Goal: Task Accomplishment & Management: Complete application form

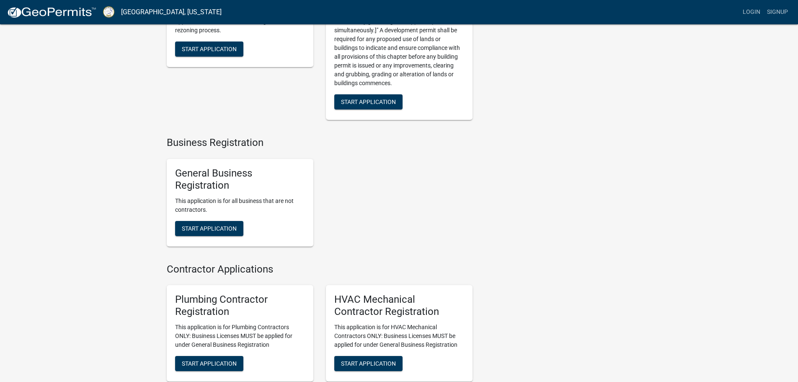
scroll to position [1382, 0]
click at [217, 231] on span "Start Application" at bounding box center [209, 227] width 55 height 7
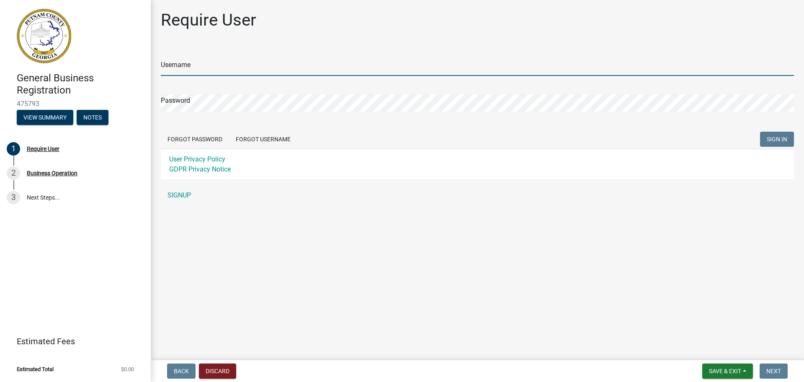
click at [212, 65] on input "Username" at bounding box center [477, 67] width 633 height 17
type input "accounts@cardiologycare"
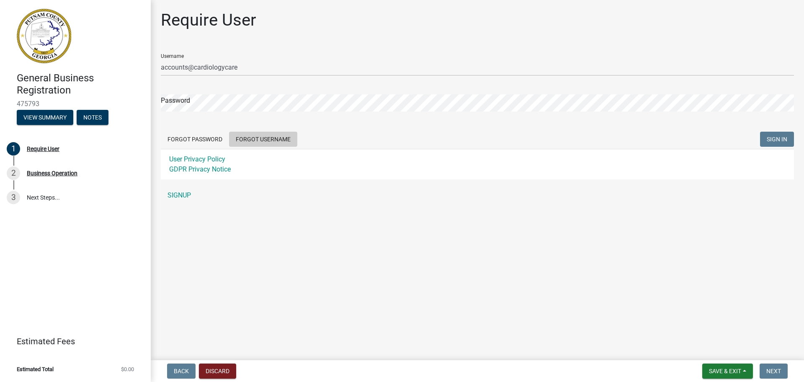
click at [255, 140] on button "Forgot Username" at bounding box center [263, 139] width 68 height 15
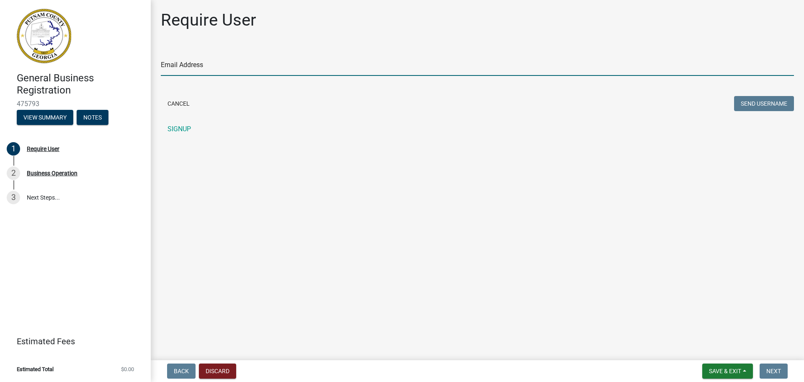
click at [192, 75] on input "Email Address" at bounding box center [477, 67] width 633 height 17
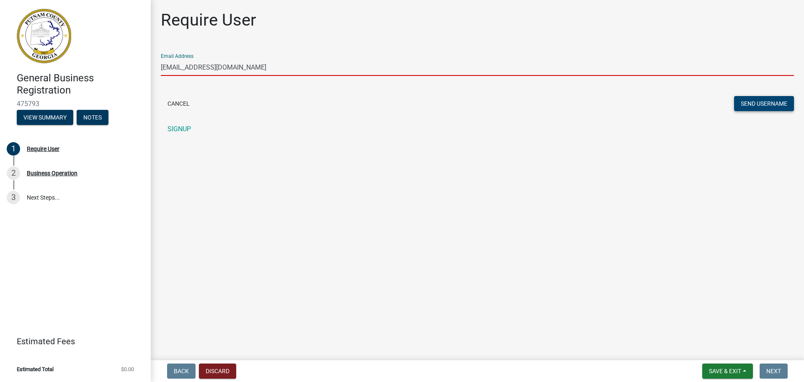
click at [750, 103] on button "Send Username" at bounding box center [764, 103] width 60 height 15
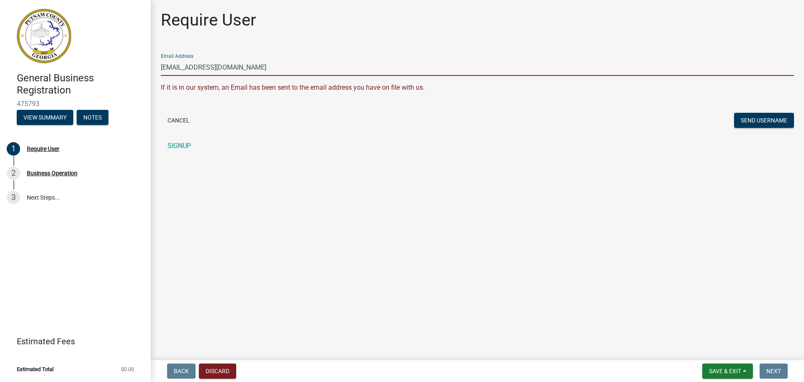
drag, startPoint x: 283, startPoint y: 67, endPoint x: 50, endPoint y: 67, distance: 232.4
click at [50, 67] on div "General Business Registration 475793 View Summary Notes 1 Require User 2 Busine…" at bounding box center [402, 191] width 804 height 382
type input "nchronos@gmail.com"
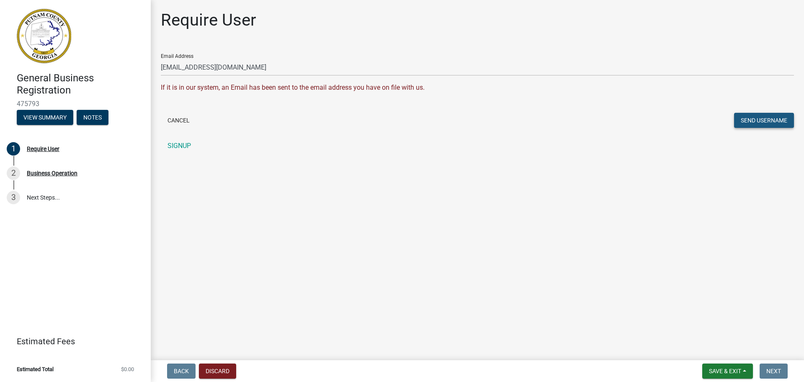
click at [743, 119] on button "Send Username" at bounding box center [764, 120] width 60 height 15
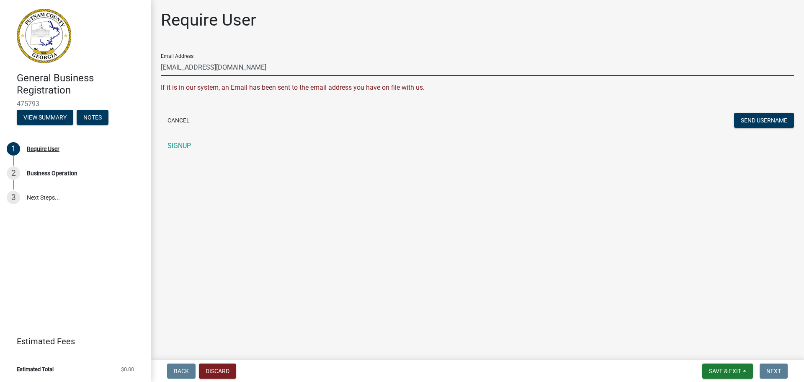
click at [266, 69] on input "nchronos@gmail.com" at bounding box center [477, 67] width 633 height 17
click at [188, 119] on button "Cancel" at bounding box center [179, 120] width 36 height 15
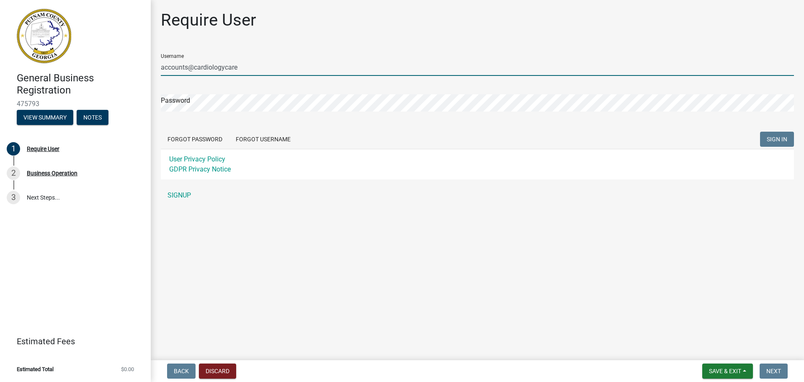
click at [188, 72] on input "accounts@cardiologycare" at bounding box center [477, 67] width 633 height 17
drag, startPoint x: 249, startPoint y: 68, endPoint x: 33, endPoint y: 67, distance: 216.1
click at [33, 67] on div "General Business Registration 475793 View Summary Notes 1 Require User 2 Busine…" at bounding box center [402, 191] width 804 height 382
paste input "Nchronos"
type input "Nchronos"
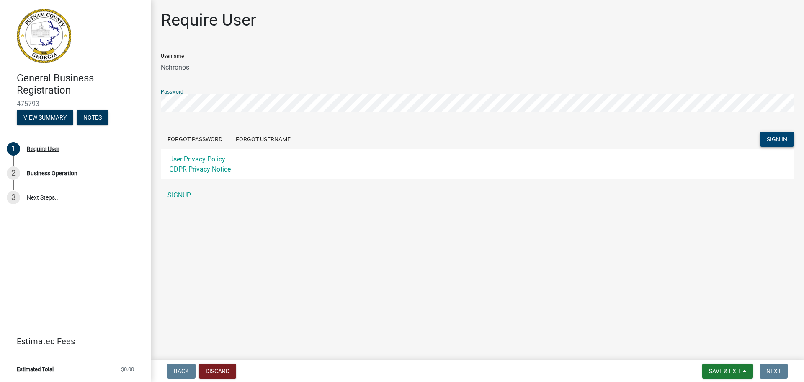
click at [775, 140] on span "SIGN IN" at bounding box center [777, 139] width 21 height 7
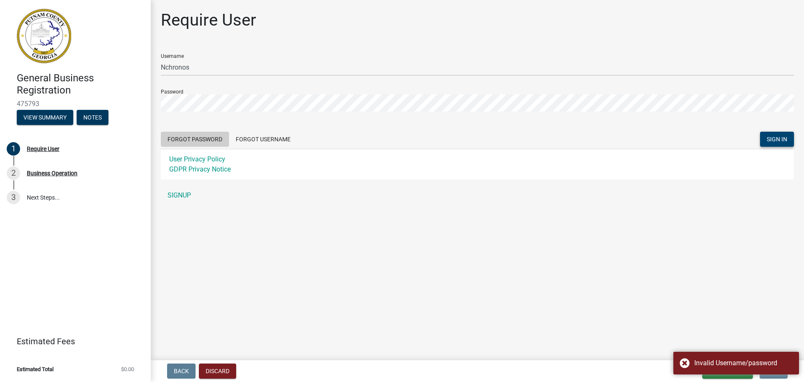
click at [216, 142] on button "Forgot Password" at bounding box center [195, 139] width 68 height 15
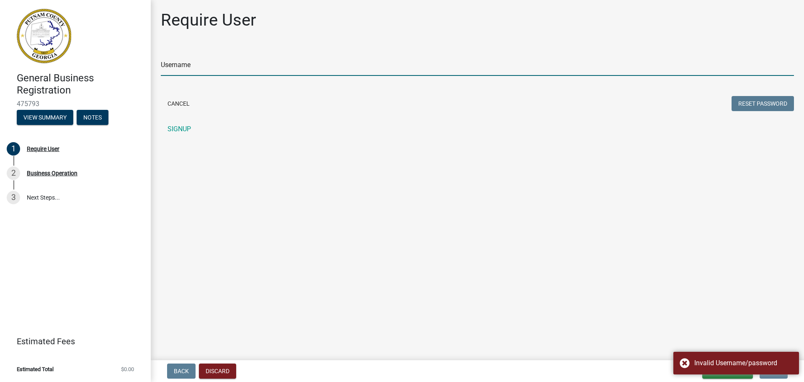
click at [191, 67] on input "Username" at bounding box center [477, 67] width 633 height 17
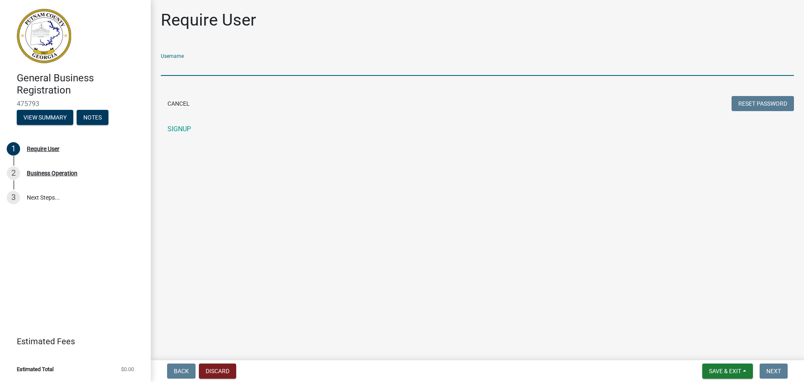
paste input "Nchronos"
type input "Nchronos"
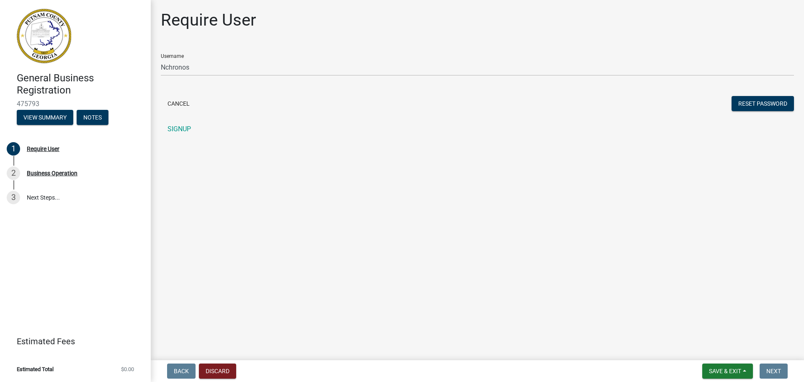
drag, startPoint x: 403, startPoint y: 120, endPoint x: 473, endPoint y: 109, distance: 70.8
click at [402, 120] on div "Username Nchronos Cancel Reset Password SIGNUP" at bounding box center [477, 92] width 633 height 90
click at [758, 102] on button "Reset Password" at bounding box center [763, 103] width 62 height 15
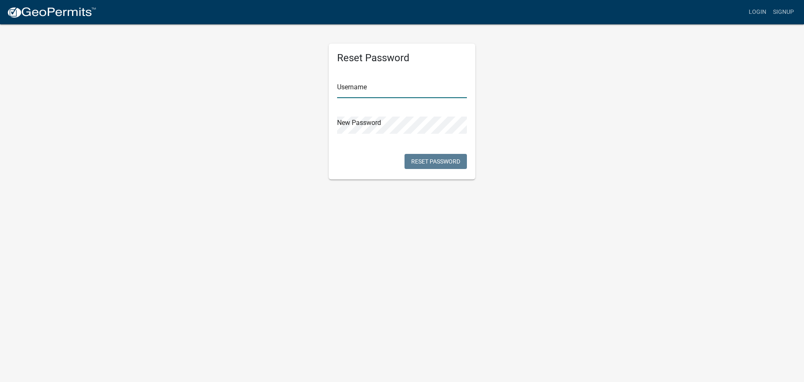
click at [372, 90] on input "text" at bounding box center [402, 89] width 130 height 17
paste input "Nchronos"
type input "Nchronos"
click at [446, 165] on button "Reset Password" at bounding box center [436, 161] width 62 height 15
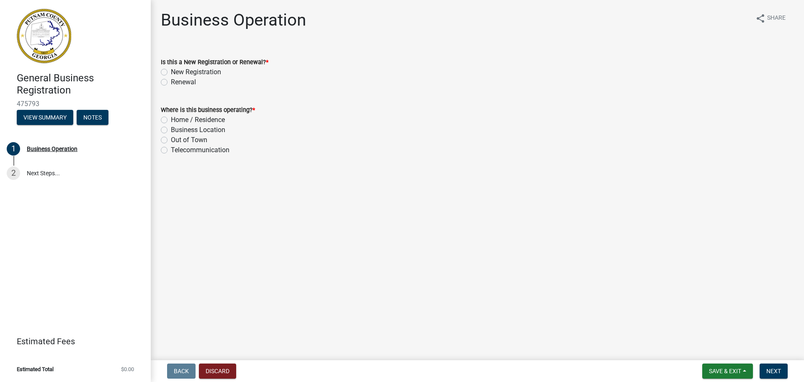
click at [171, 83] on label "Renewal" at bounding box center [183, 82] width 25 height 10
click at [171, 83] on input "Renewal" at bounding box center [173, 79] width 5 height 5
radio input "true"
click at [171, 131] on label "Business Location" at bounding box center [198, 130] width 54 height 10
click at [171, 130] on input "Business Location" at bounding box center [173, 127] width 5 height 5
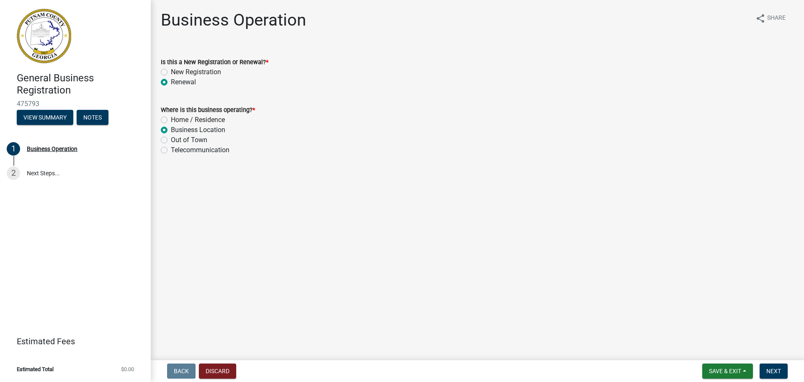
radio input "true"
click at [775, 369] on span "Next" at bounding box center [773, 370] width 15 height 7
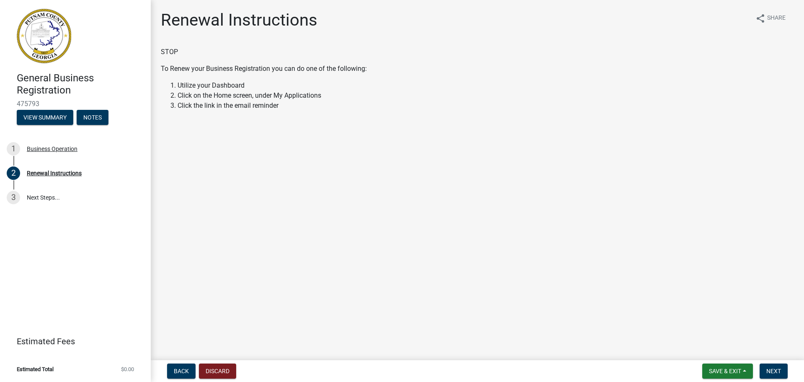
click at [447, 77] on div "STOP To Renew your Business Registration you can do one of the following: Utili…" at bounding box center [477, 79] width 633 height 64
click at [767, 369] on span "Next" at bounding box center [773, 370] width 15 height 7
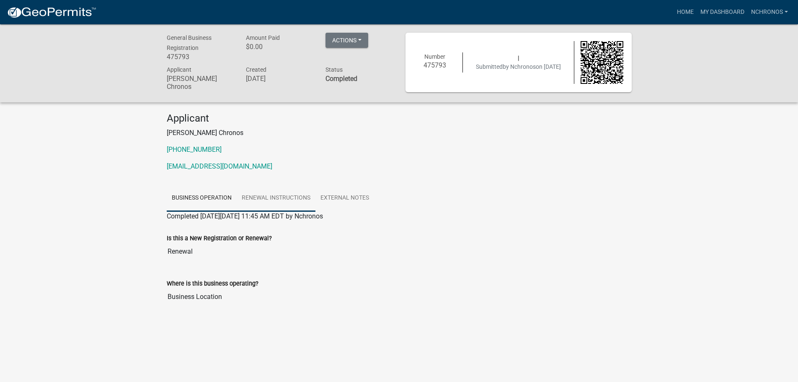
click at [286, 194] on link "Renewal Instructions" at bounding box center [276, 198] width 79 height 27
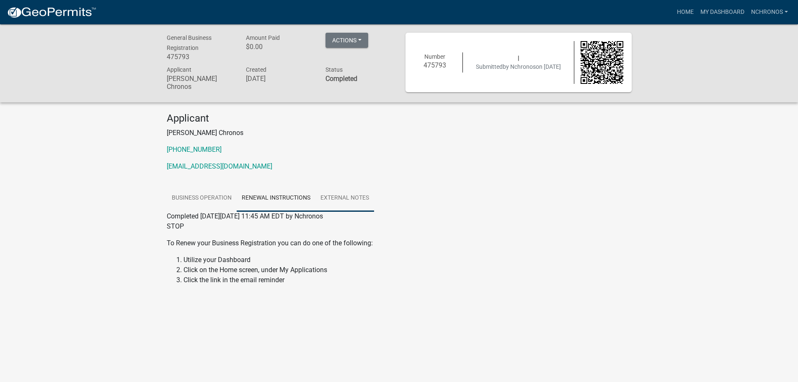
click at [348, 196] on link "External Notes" at bounding box center [344, 198] width 59 height 27
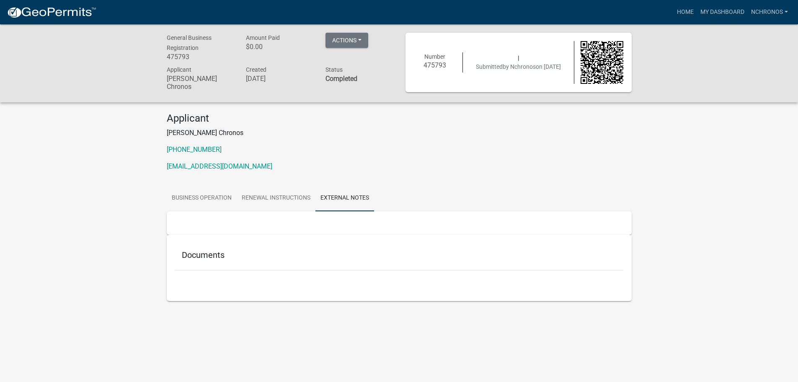
click at [269, 255] on h5 "Documents" at bounding box center [399, 255] width 435 height 10
click at [365, 38] on button "Actions" at bounding box center [346, 40] width 43 height 15
click at [365, 88] on link "Renew" at bounding box center [358, 82] width 67 height 20
click at [190, 199] on link "Business Operation" at bounding box center [202, 198] width 70 height 27
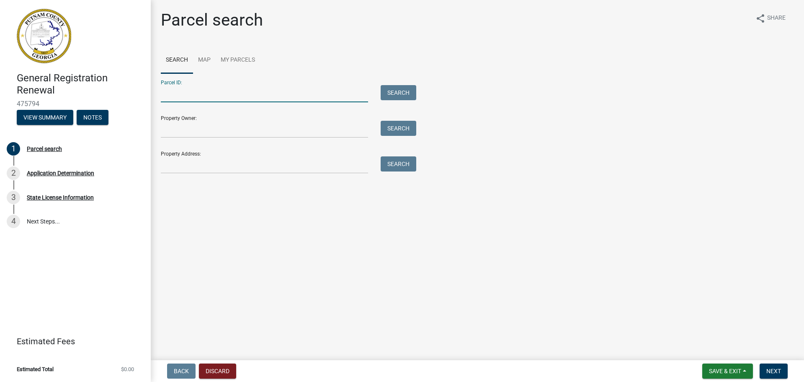
click at [234, 95] on input "Parcel ID:" at bounding box center [264, 93] width 207 height 17
click at [190, 129] on input "Property Owner:" at bounding box center [264, 129] width 207 height 17
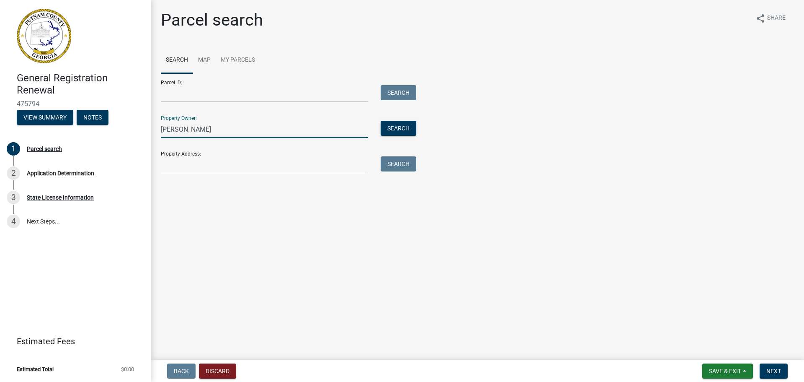
type input "[PERSON_NAME]"
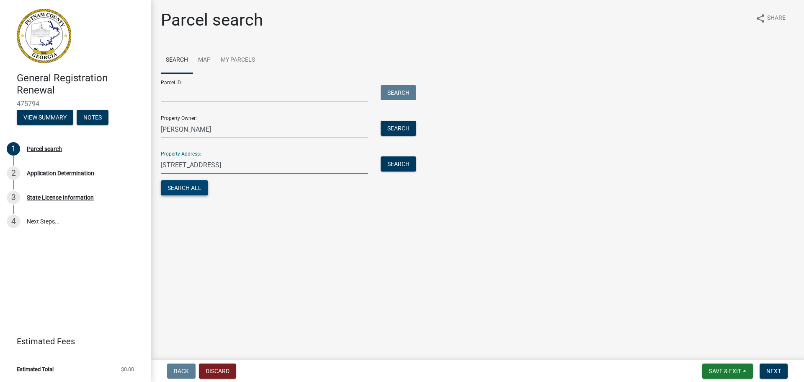
type input "[STREET_ADDRESS]"
click at [187, 192] on button "Search All" at bounding box center [184, 187] width 47 height 15
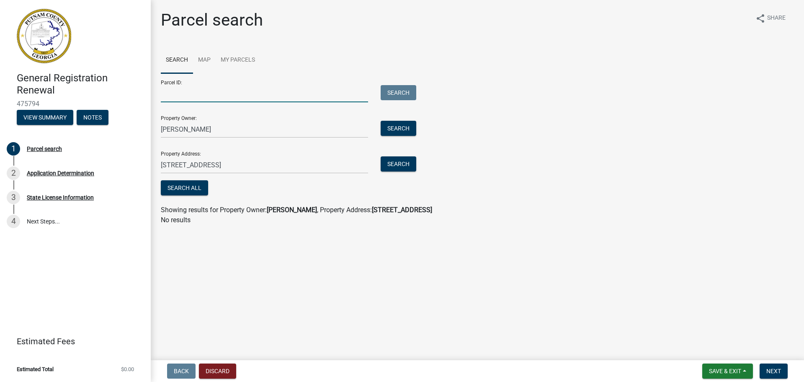
click at [276, 93] on input "Parcel ID:" at bounding box center [264, 93] width 207 height 17
click at [244, 59] on link "My Parcels" at bounding box center [238, 60] width 44 height 27
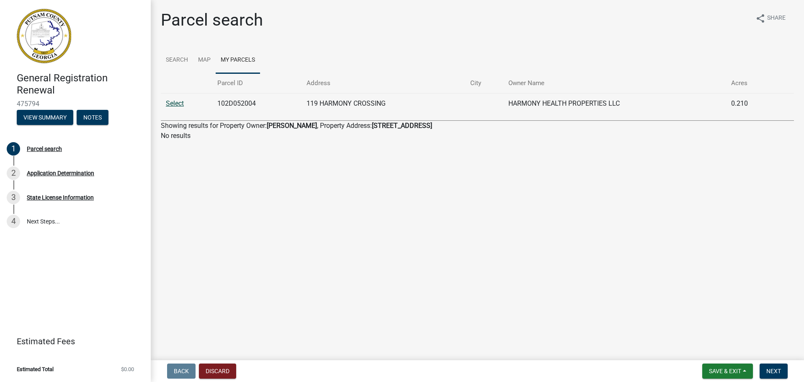
click at [176, 103] on link "Select" at bounding box center [175, 103] width 18 height 8
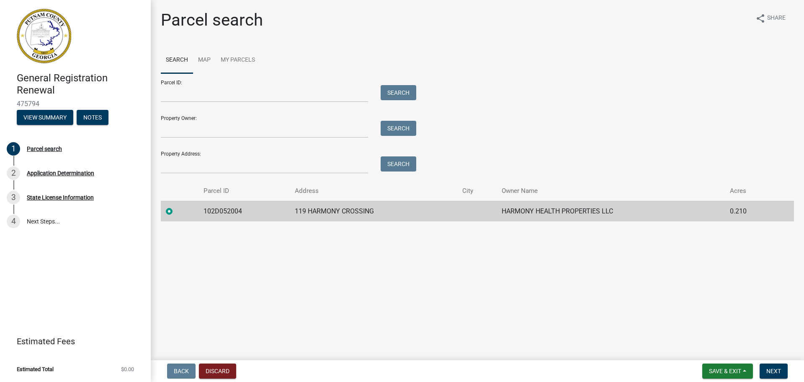
click at [281, 214] on td "102D052004" at bounding box center [244, 211] width 91 height 21
click at [782, 374] on button "Next" at bounding box center [774, 370] width 28 height 15
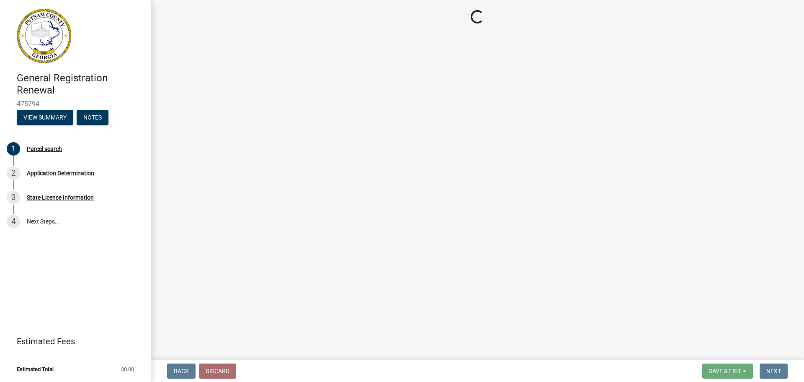
select select "GA"
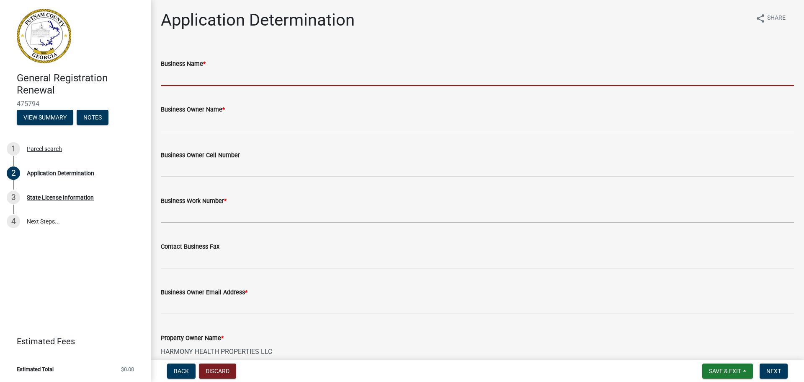
click at [243, 78] on input "Business Name *" at bounding box center [477, 77] width 633 height 17
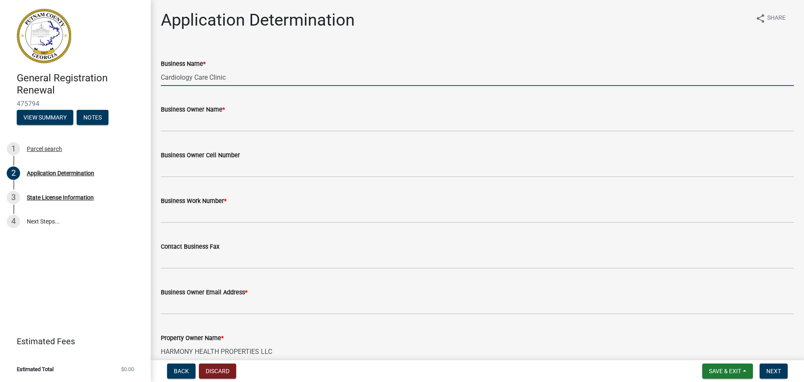
type input "Cardiology Care Clinic"
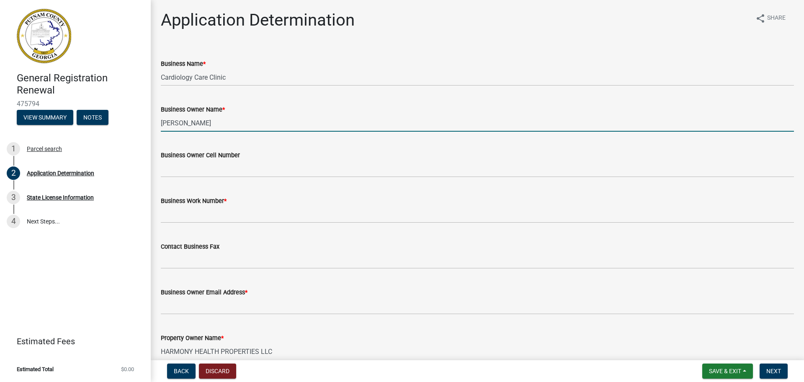
type input "[PERSON_NAME]"
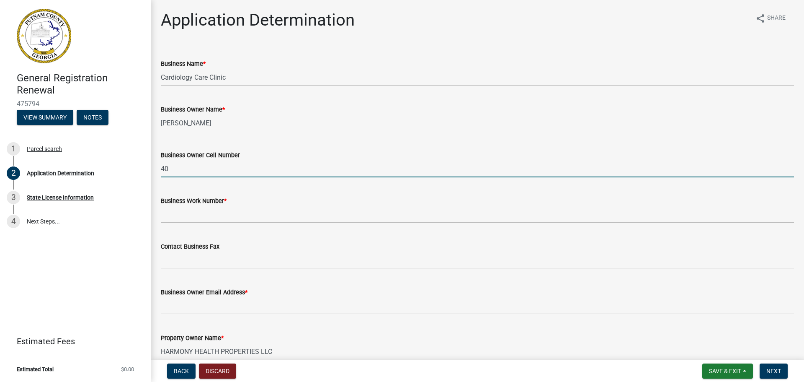
type input "4"
type input "0"
type input "7064740844"
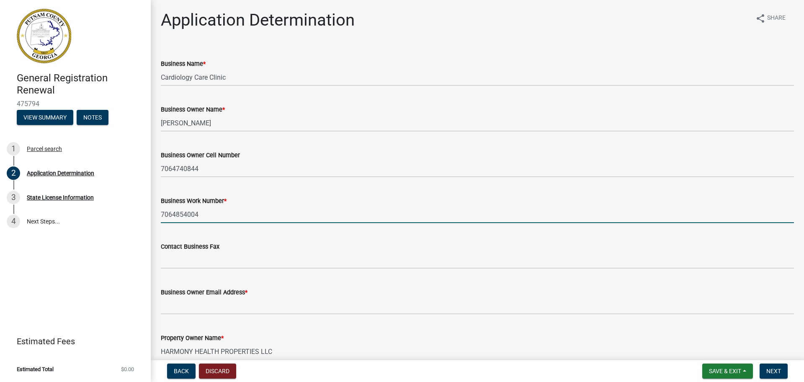
type input "7064854004"
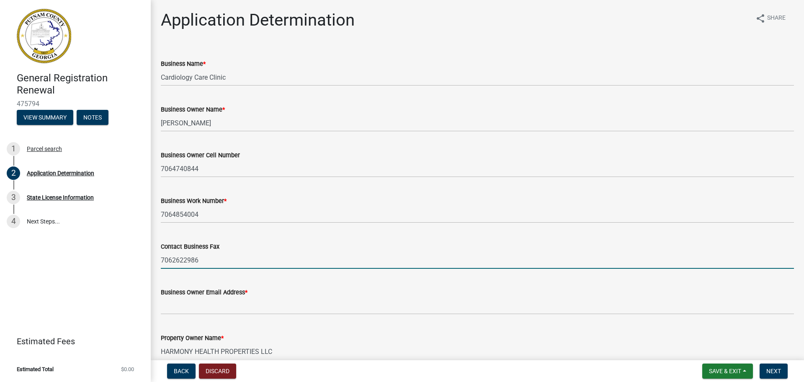
type input "7062622986"
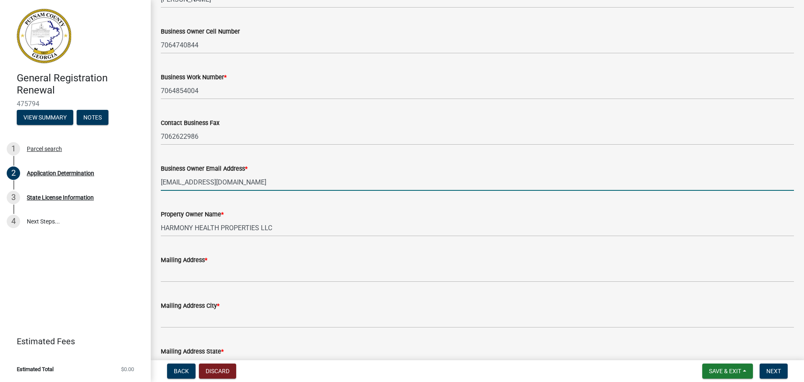
scroll to position [126, 0]
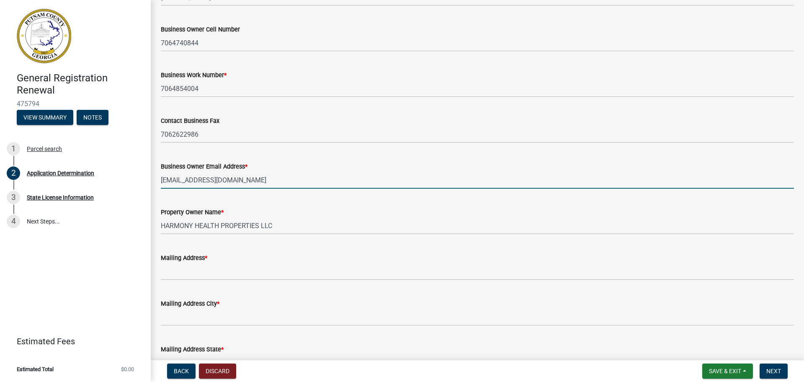
type input "[EMAIL_ADDRESS][DOMAIN_NAME]"
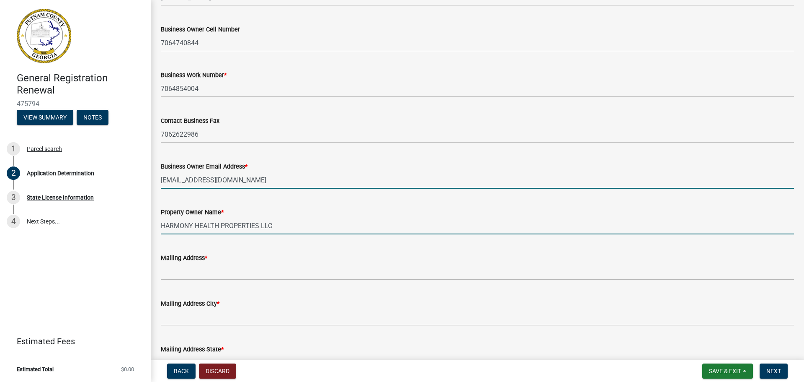
click at [274, 225] on input "HARMONY HEALTH PROPERTIES LLC" at bounding box center [477, 225] width 633 height 17
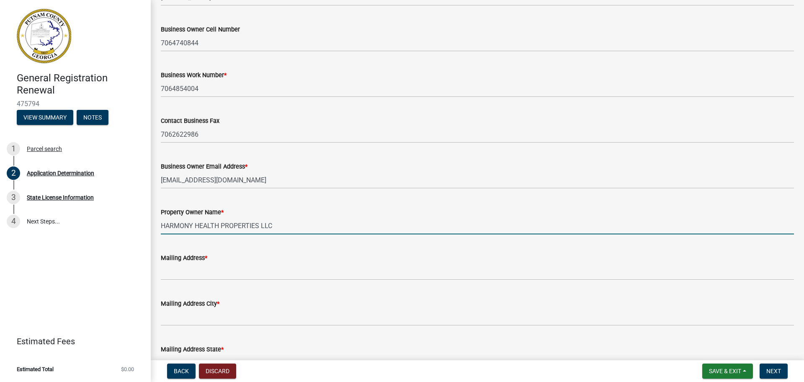
click at [274, 225] on input "HARMONY HEALTH PROPERTIES LLC" at bounding box center [477, 225] width 633 height 17
click at [256, 227] on input "HARMONY HEALTH PROPERTIES LLC" at bounding box center [477, 225] width 633 height 17
drag, startPoint x: 258, startPoint y: 225, endPoint x: 135, endPoint y: 229, distance: 123.6
click at [135, 229] on div "General Registration Renewal 475794 View Summary Notes 1 Parcel search 2 Applic…" at bounding box center [402, 191] width 804 height 382
type input "Cool Health Medical LLC"
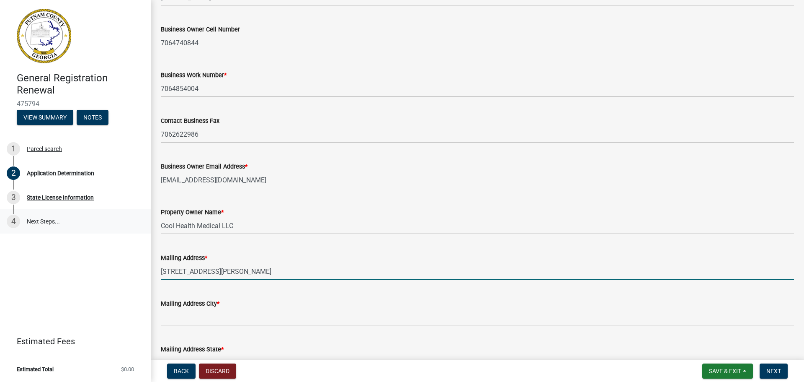
type input "[STREET_ADDRESS][PERSON_NAME]"
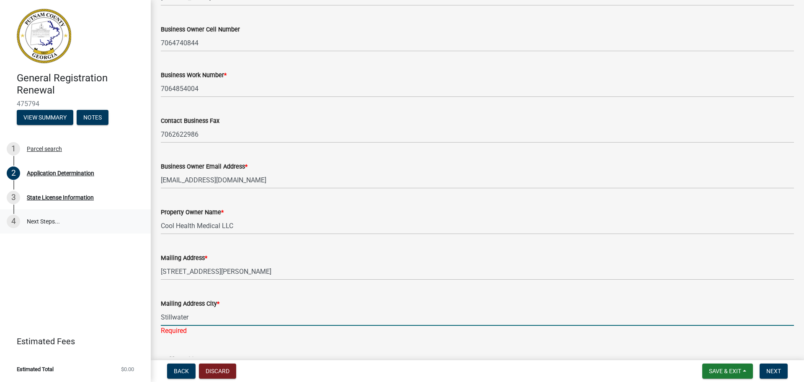
type input "Stillwater"
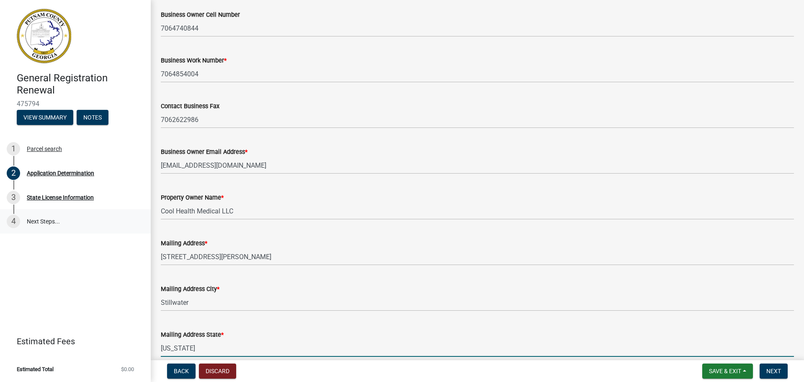
type input "[US_STATE]"
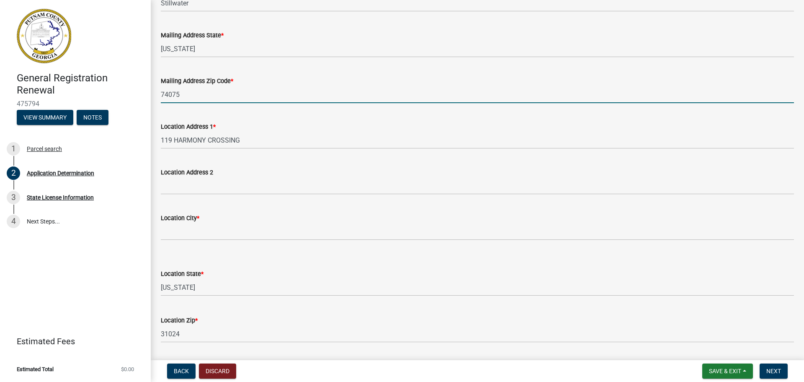
scroll to position [481, 0]
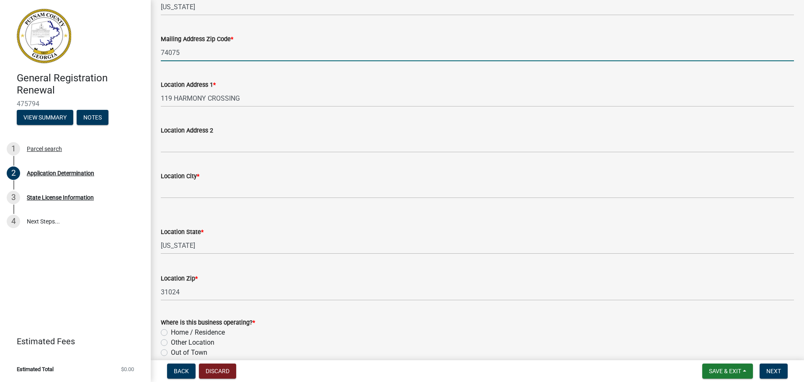
type input "74075"
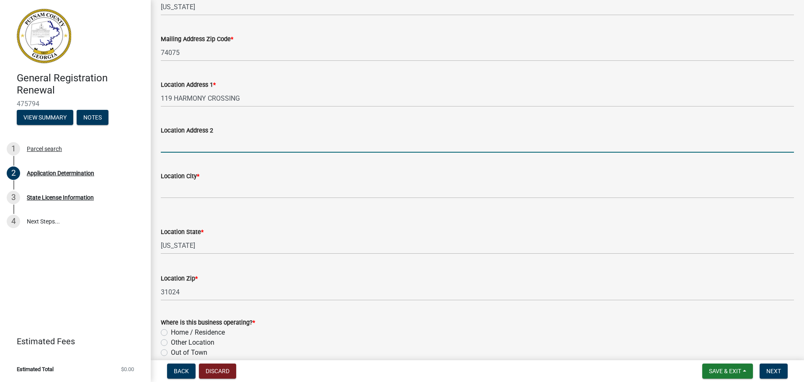
click at [206, 145] on input "Location Address 2" at bounding box center [477, 143] width 633 height 17
type input "STE 3"
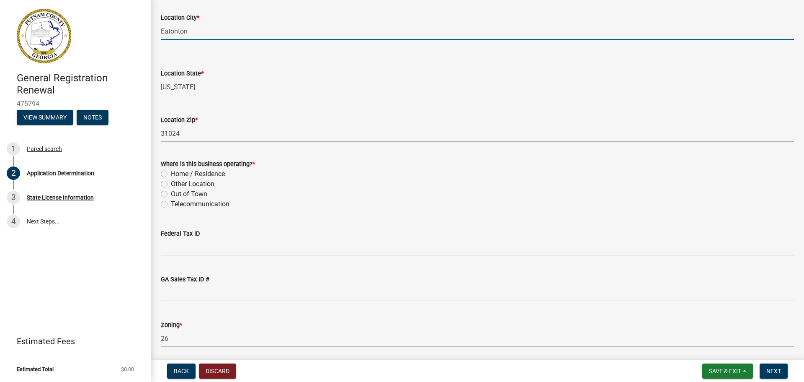
scroll to position [649, 0]
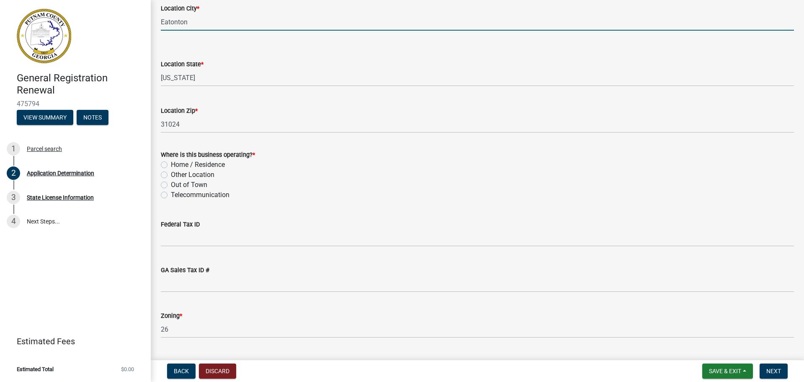
type input "Eatonton"
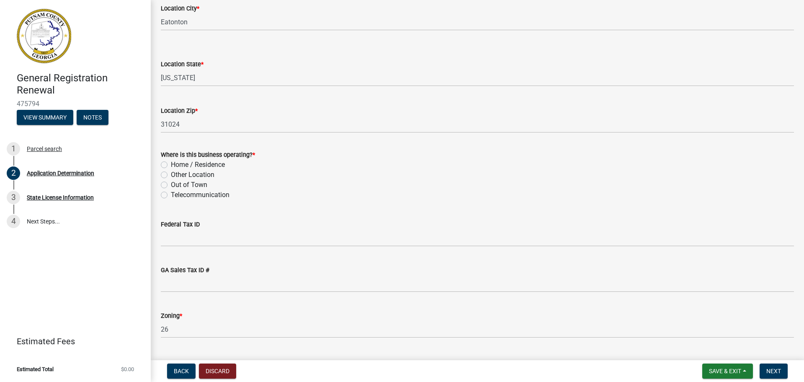
click at [163, 160] on div "Home / Residence" at bounding box center [477, 165] width 633 height 10
click at [171, 175] on label "Other Location" at bounding box center [193, 175] width 44 height 10
click at [171, 175] on input "Other Location" at bounding box center [173, 172] width 5 height 5
radio input "true"
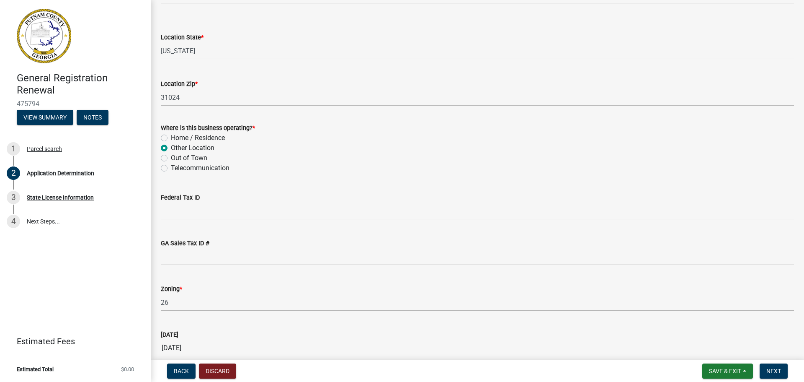
scroll to position [691, 0]
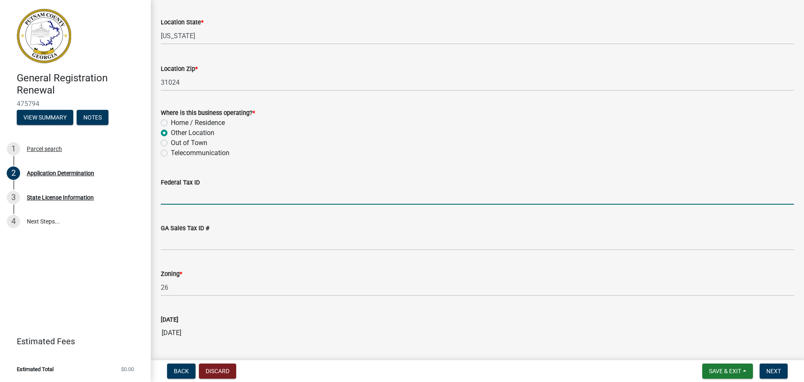
click at [177, 192] on input "Federal Tax ID" at bounding box center [477, 195] width 633 height 17
paste input "455178930"
type input "455178930"
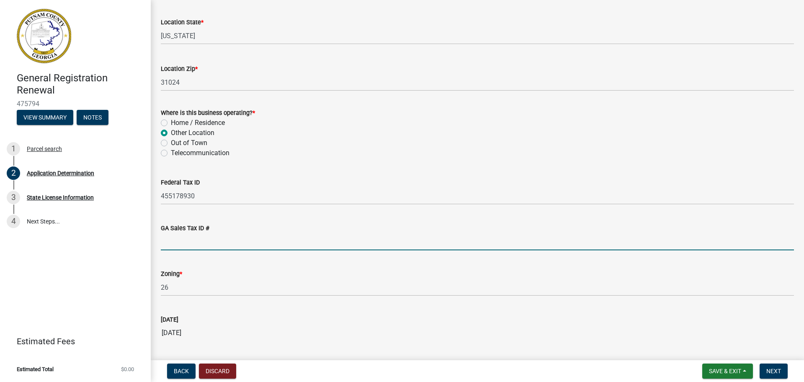
click at [250, 241] on input "GA Sales Tax ID #" at bounding box center [477, 241] width 633 height 17
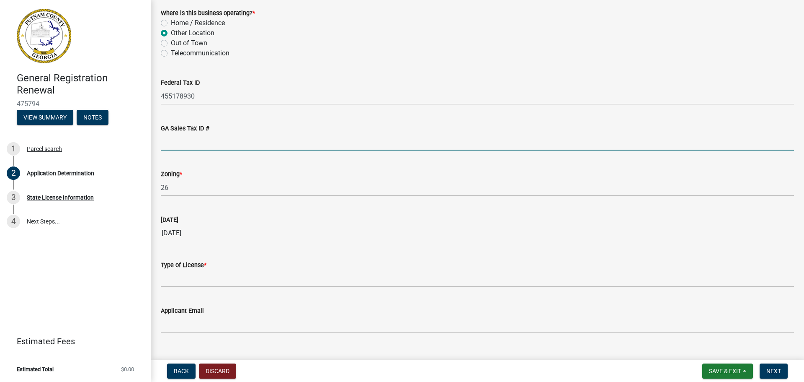
scroll to position [806, 0]
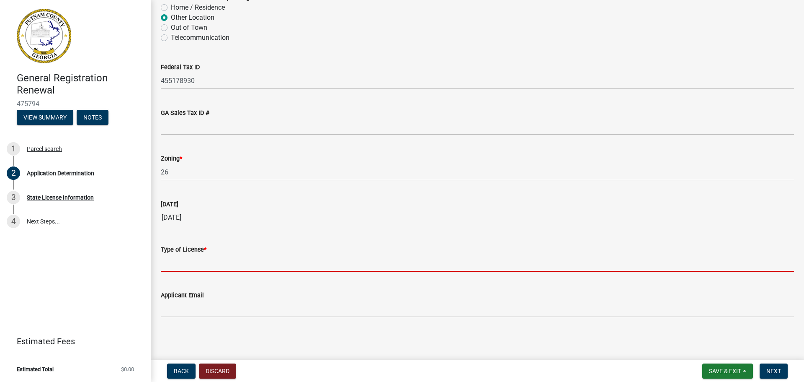
click at [221, 268] on input "Type of License *" at bounding box center [477, 262] width 633 height 17
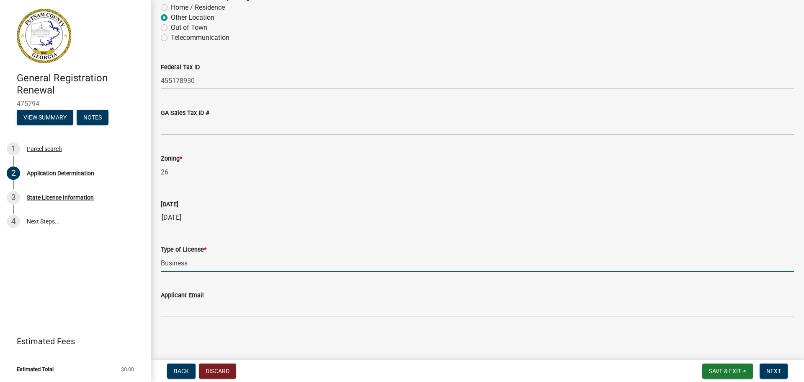
type input "Business"
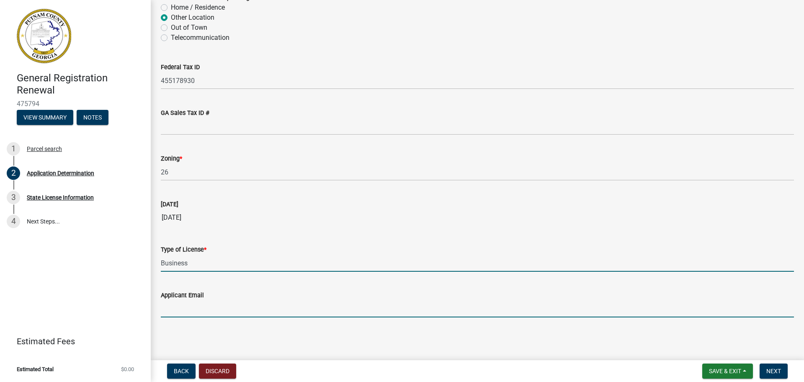
click at [200, 309] on input "Applicant Email" at bounding box center [477, 308] width 633 height 17
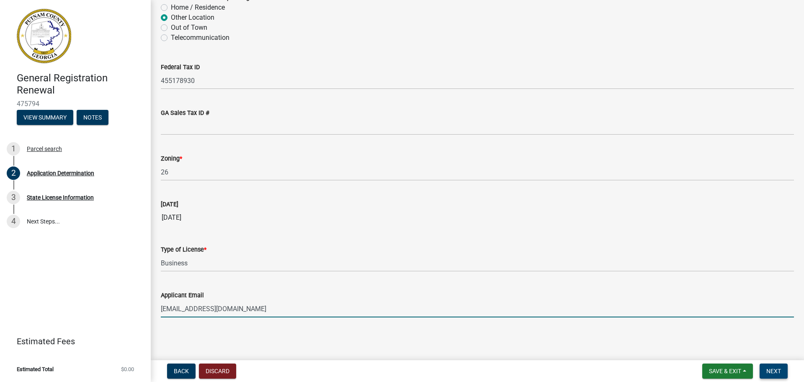
type input "[EMAIL_ADDRESS][DOMAIN_NAME]"
click at [768, 370] on span "Next" at bounding box center [773, 370] width 15 height 7
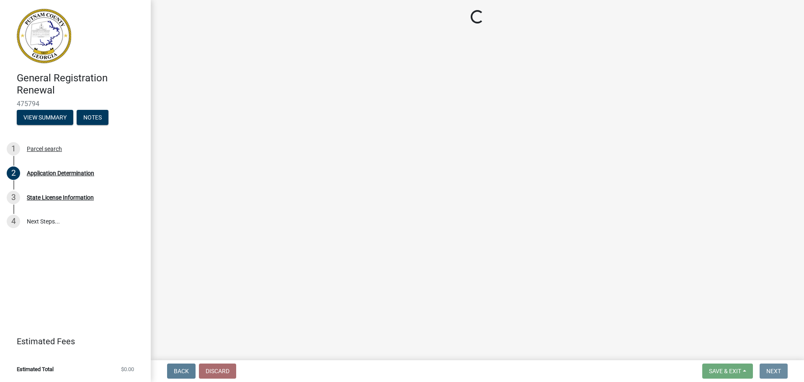
scroll to position [0, 0]
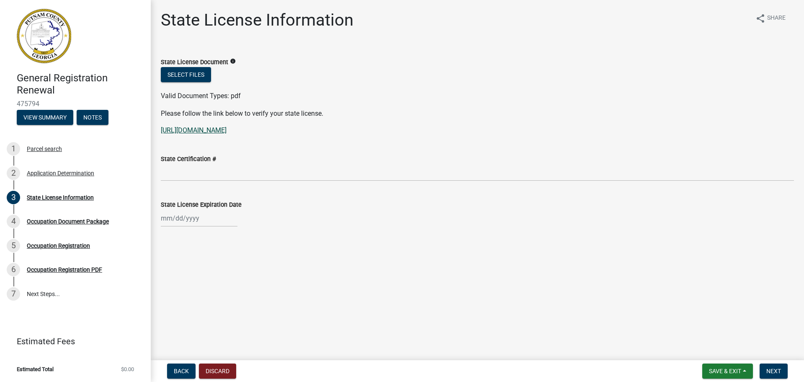
click at [227, 127] on link "[URL][DOMAIN_NAME]" at bounding box center [194, 130] width 66 height 8
click at [193, 71] on button "Select files" at bounding box center [186, 74] width 50 height 15
click at [192, 157] on label "State Certification #" at bounding box center [188, 159] width 55 height 6
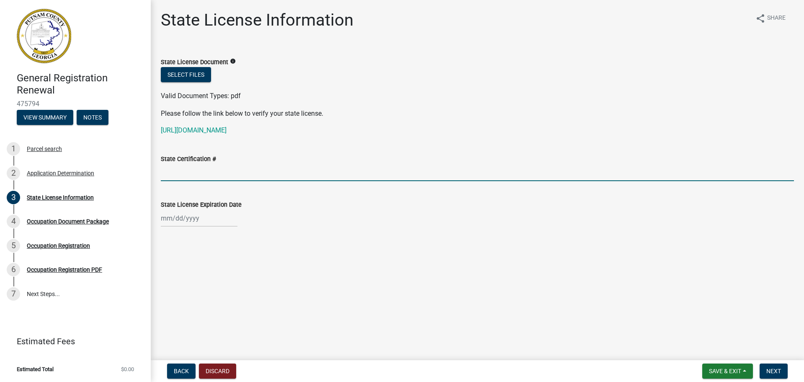
click at [192, 164] on input "State Certification #" at bounding box center [477, 172] width 633 height 17
click at [208, 175] on input "State Certification #" at bounding box center [477, 172] width 633 height 17
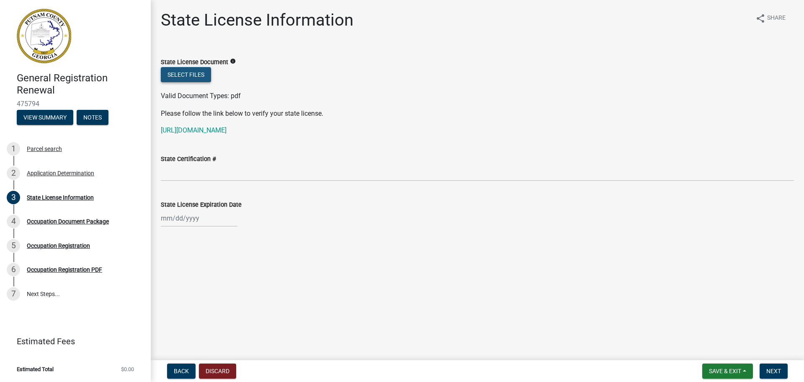
click at [197, 80] on button "Select files" at bounding box center [186, 74] width 50 height 15
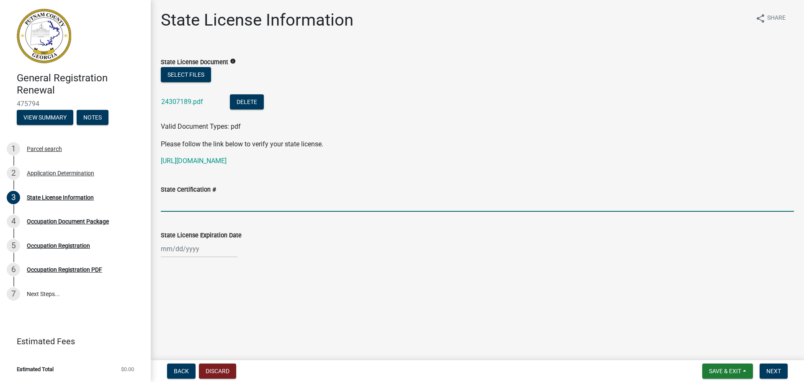
click at [202, 205] on input "State Certification #" at bounding box center [477, 202] width 633 height 17
type input "12036780"
click at [182, 250] on div at bounding box center [199, 248] width 77 height 17
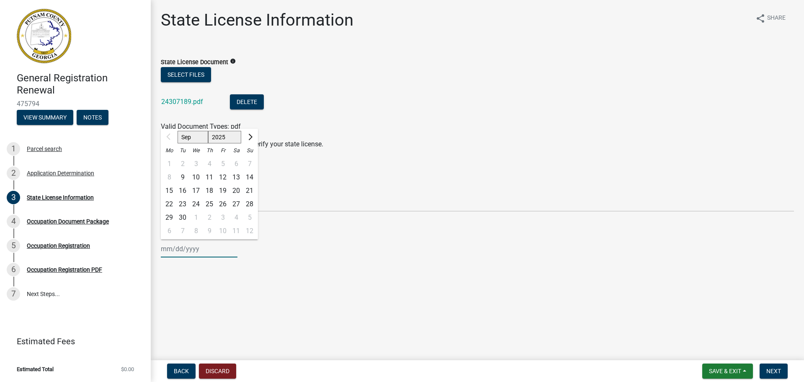
click at [169, 249] on input "State License Expiration Date" at bounding box center [199, 248] width 77 height 17
drag, startPoint x: 302, startPoint y: 251, endPoint x: 256, endPoint y: 253, distance: 45.3
click at [302, 251] on div "Sep Oct Nov [DATE] 2026 2027 2028 2029 2030 2031 2032 2033 2034 2035 2036 2037 …" at bounding box center [477, 248] width 633 height 17
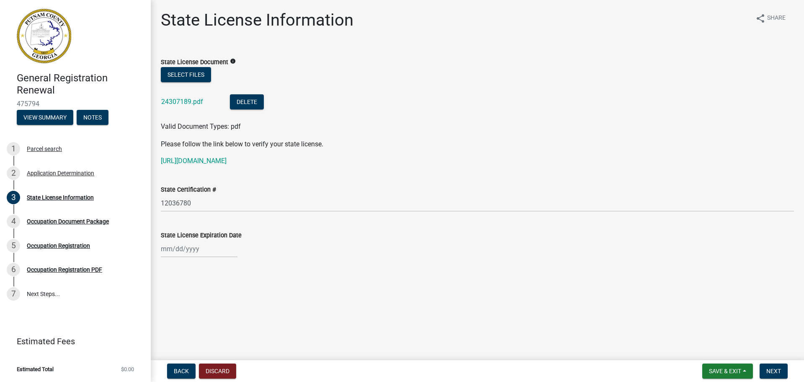
click at [165, 249] on div at bounding box center [199, 248] width 77 height 17
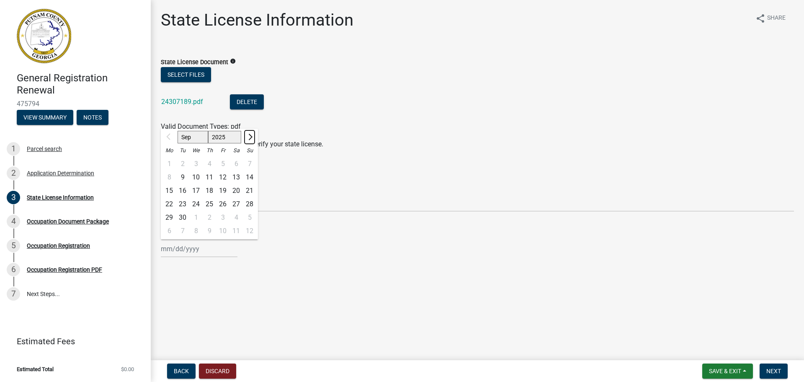
click at [248, 136] on span "Next month" at bounding box center [249, 137] width 6 height 6
select select "1"
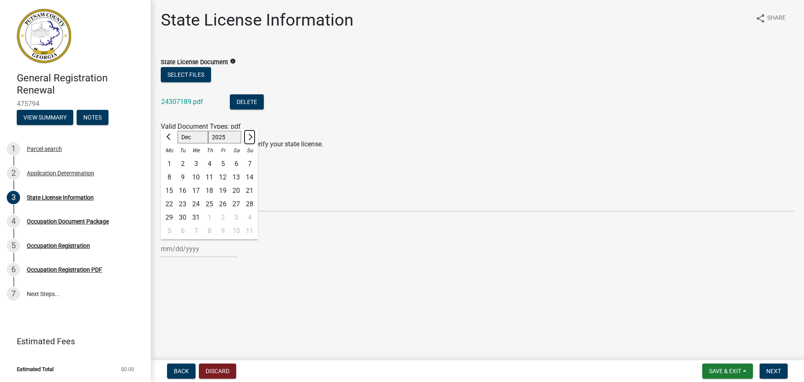
select select "2026"
click at [172, 204] on div "19" at bounding box center [168, 203] width 13 height 13
type input "[DATE]"
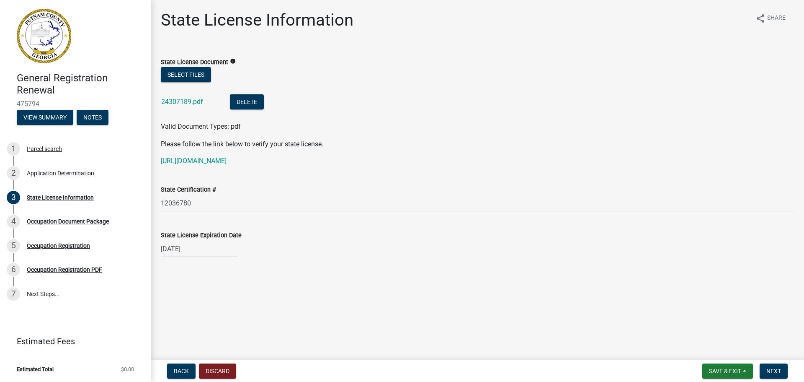
click at [276, 243] on div "[DATE]" at bounding box center [477, 248] width 633 height 17
click at [774, 372] on span "Next" at bounding box center [773, 370] width 15 height 7
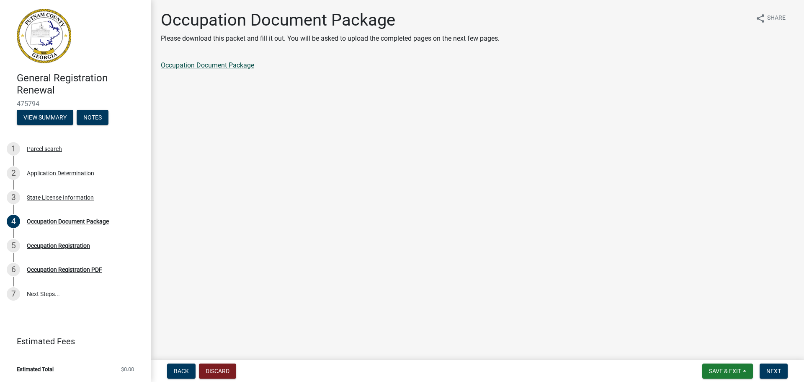
click at [238, 66] on link "Occupation Document Package" at bounding box center [207, 65] width 93 height 8
